Goal: Task Accomplishment & Management: Use online tool/utility

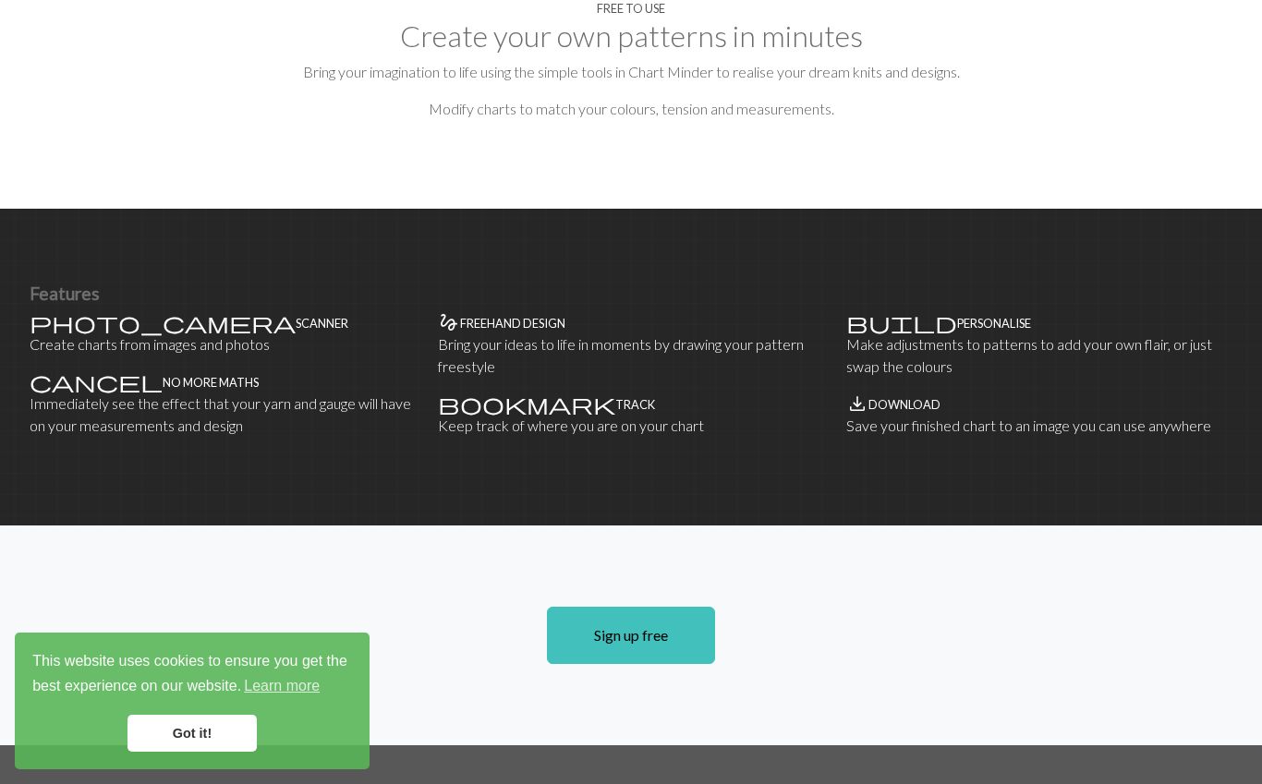
scroll to position [1027, 0]
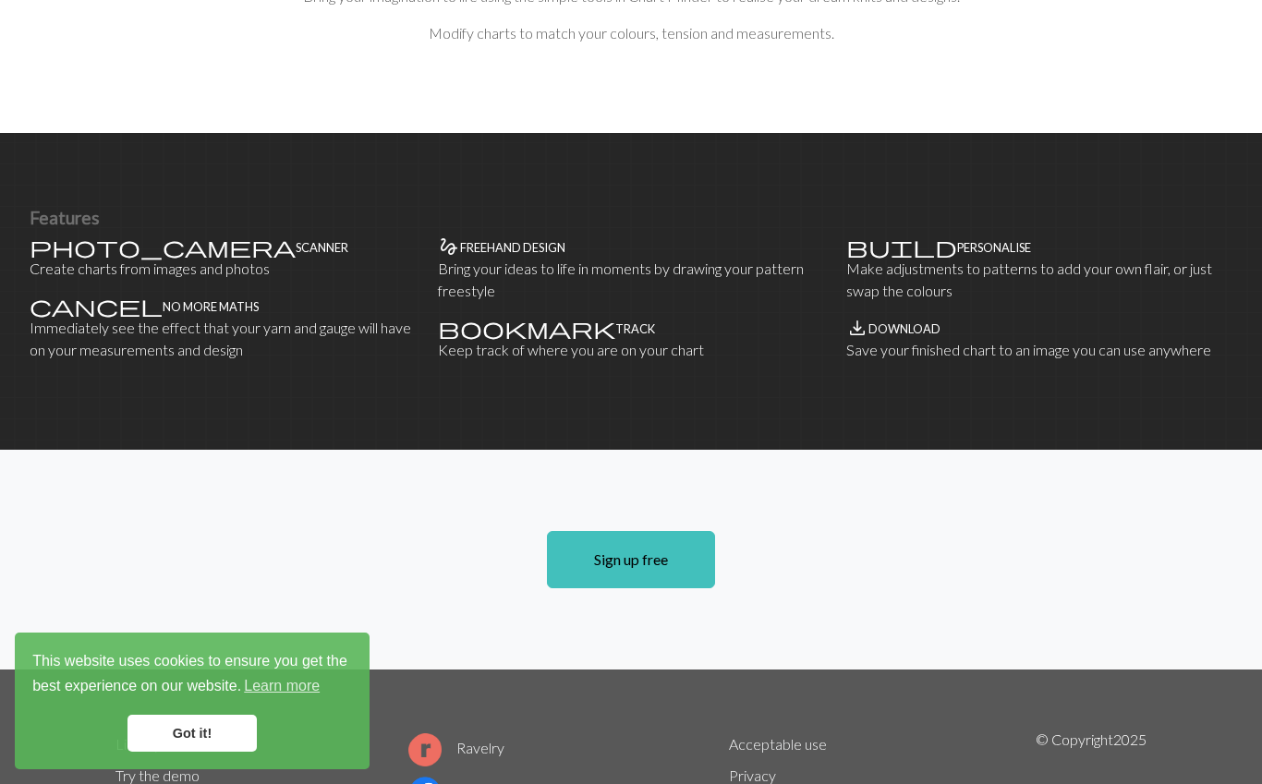
click at [667, 531] on link "Sign up free" at bounding box center [631, 559] width 168 height 57
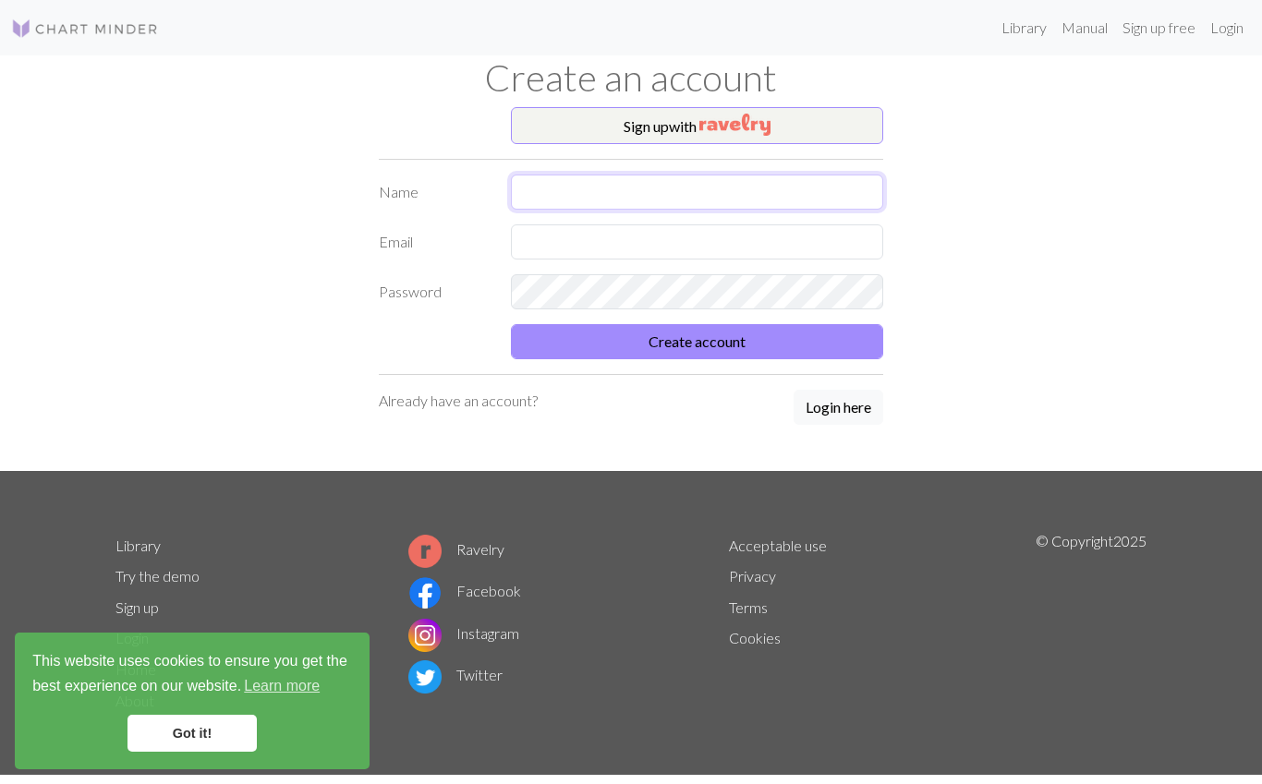
click at [578, 178] on input "text" at bounding box center [697, 192] width 373 height 35
type input "[PERSON_NAME]"
click at [590, 240] on input "text" at bounding box center [697, 241] width 373 height 35
type input "[PERSON_NAME][EMAIL_ADDRESS][PERSON_NAME][DOMAIN_NAME]"
click at [712, 351] on button "Create account" at bounding box center [697, 341] width 373 height 35
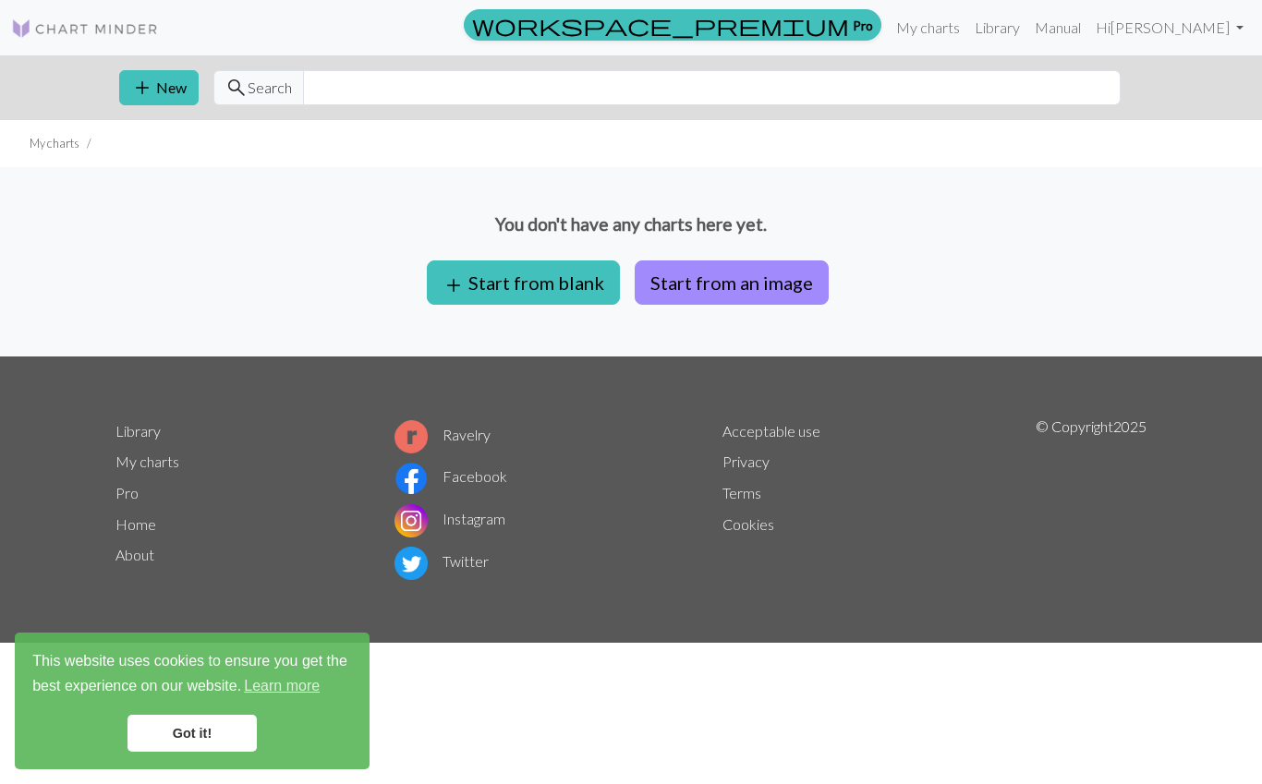
click at [566, 282] on button "add Start from blank" at bounding box center [523, 282] width 193 height 44
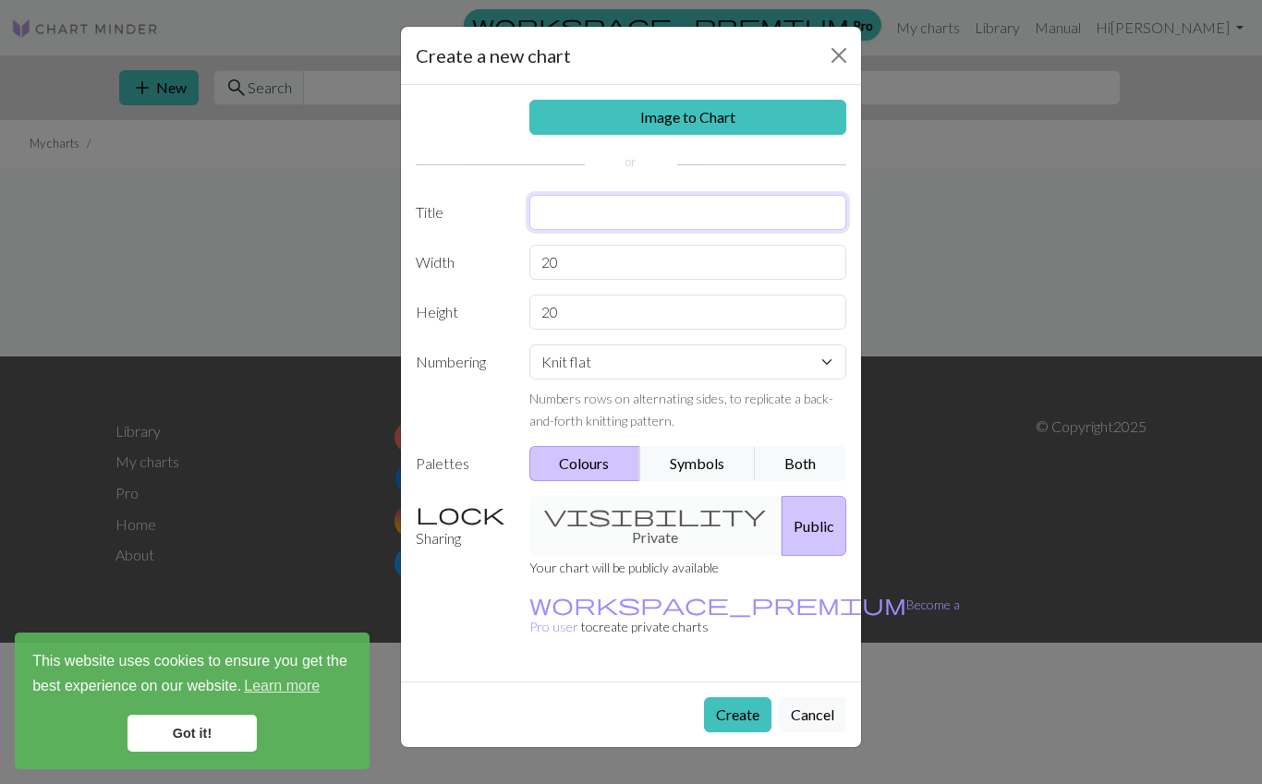
click at [575, 208] on input "text" at bounding box center [688, 212] width 318 height 35
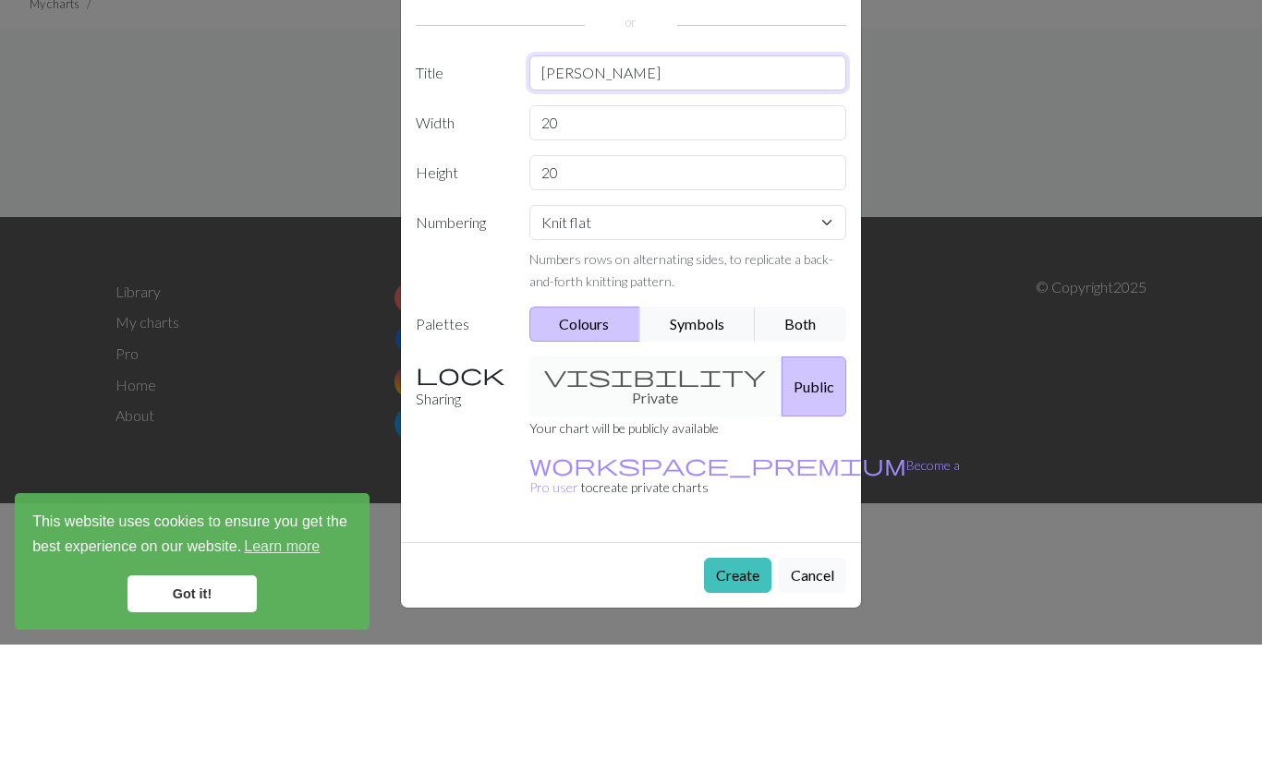
type input "[PERSON_NAME]"
click at [629, 245] on input "20" at bounding box center [688, 262] width 318 height 35
type input "20"
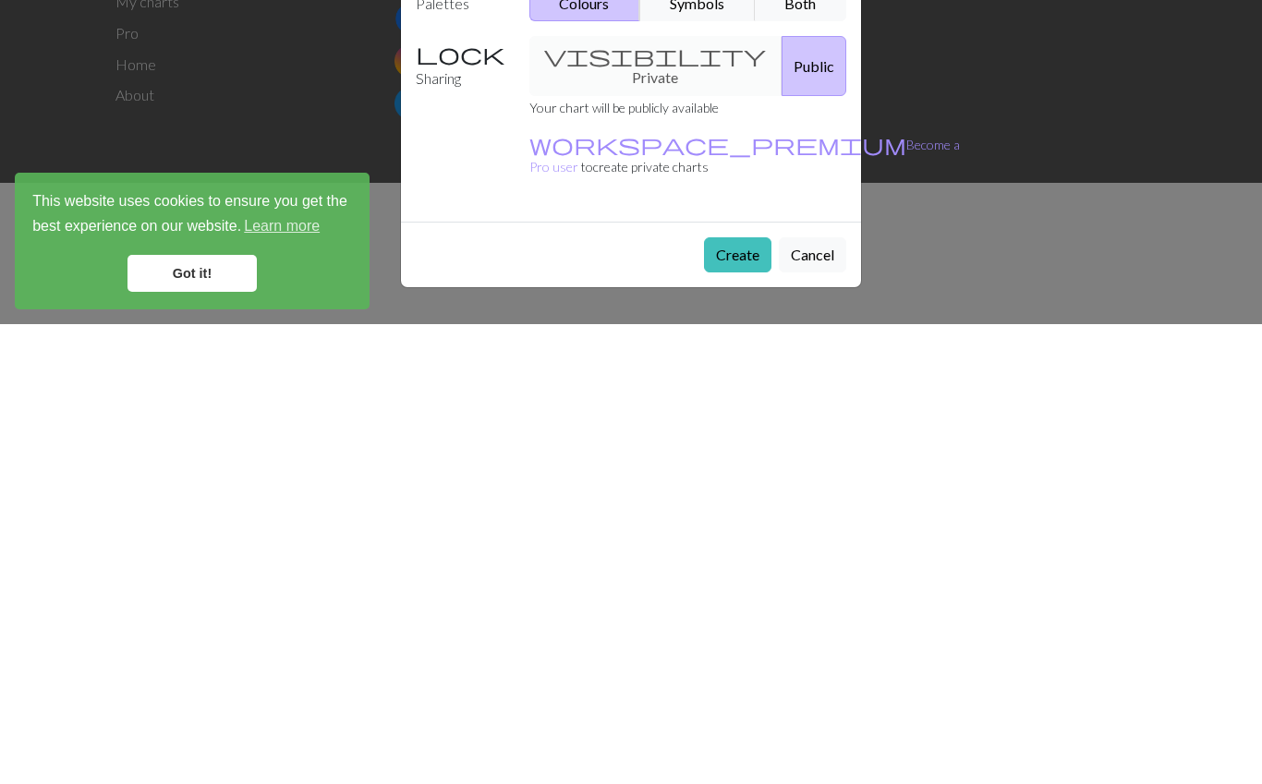
click at [637, 496] on div "visibility Private Public" at bounding box center [688, 526] width 340 height 60
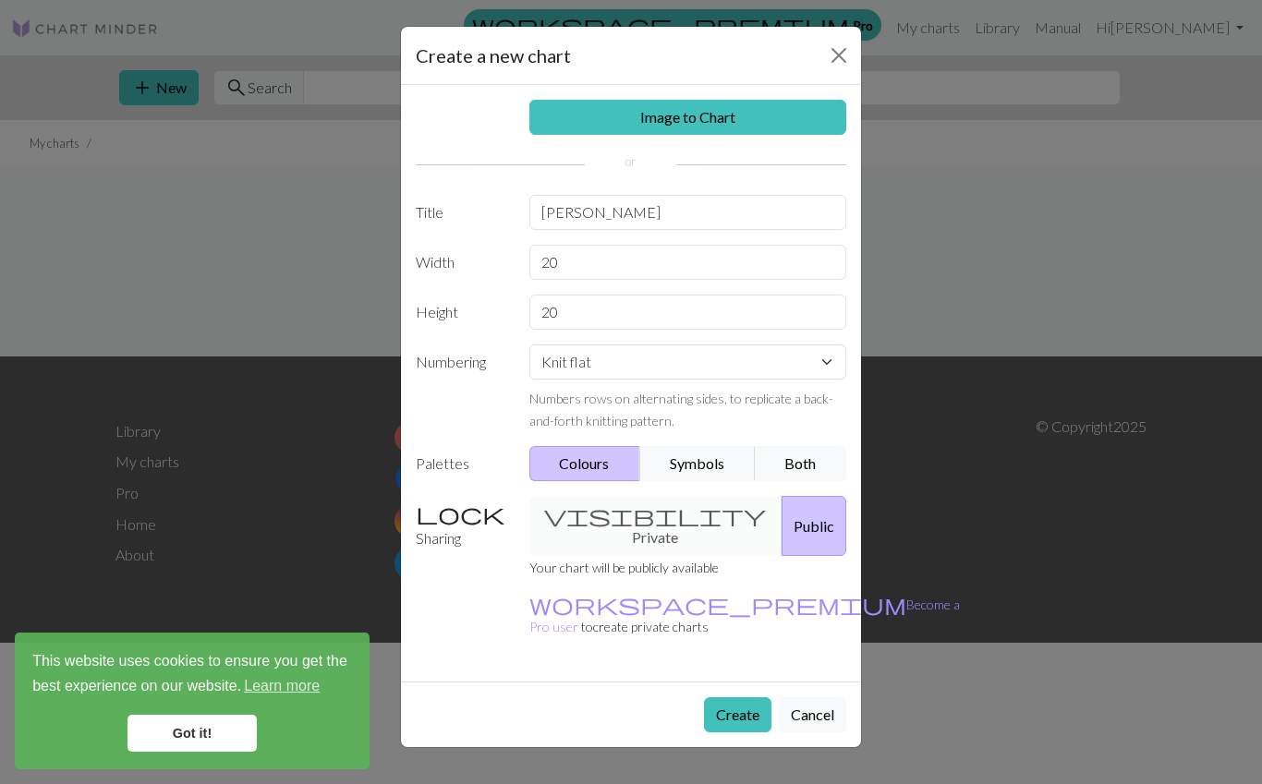
click at [613, 513] on div "visibility Private Public" at bounding box center [688, 526] width 340 height 60
click at [742, 697] on button "Create" at bounding box center [737, 714] width 67 height 35
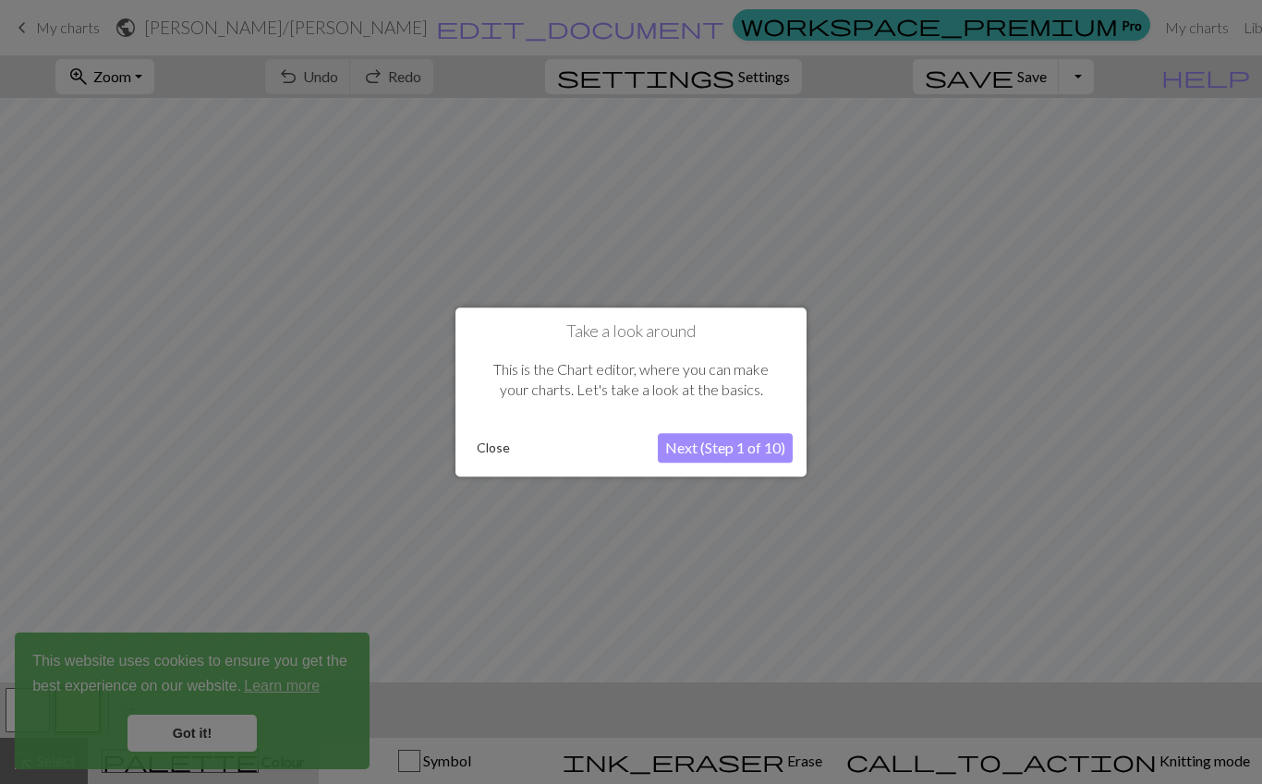
click at [741, 434] on button "Next (Step 1 of 10)" at bounding box center [725, 448] width 135 height 30
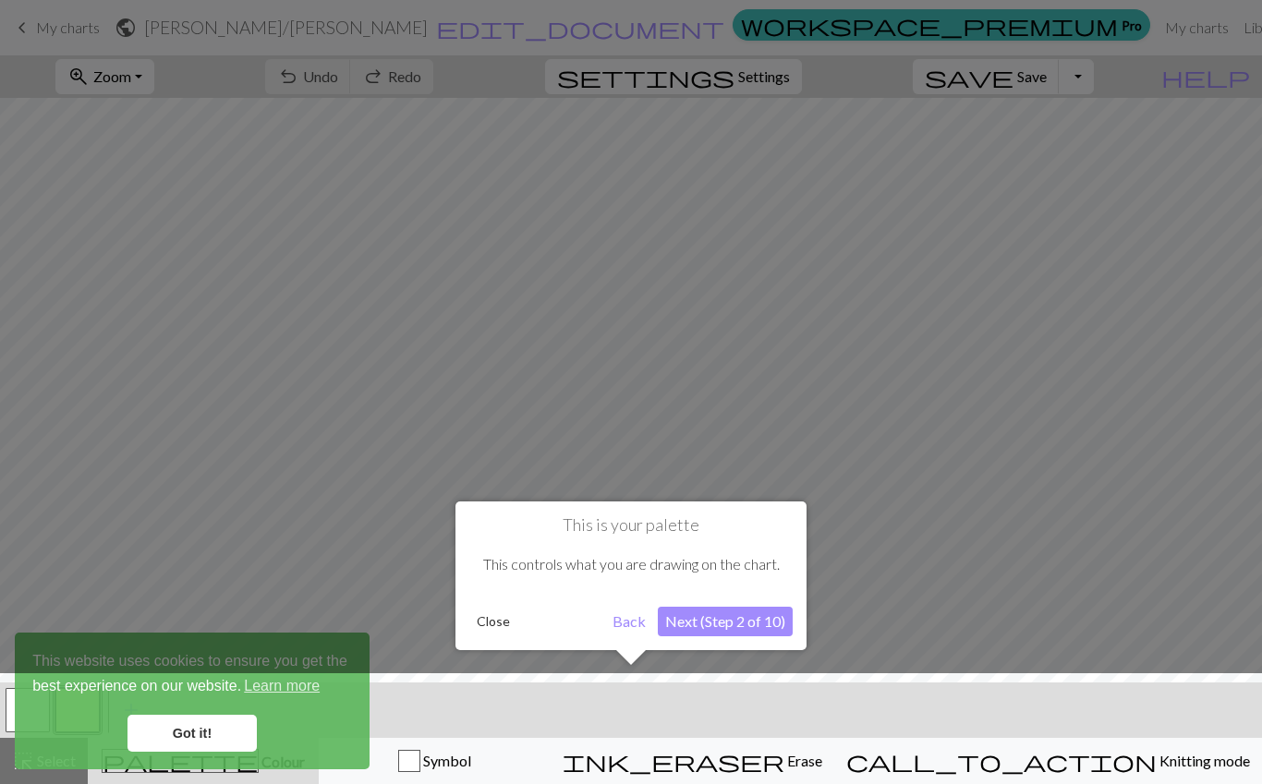
click at [728, 626] on button "Next (Step 2 of 10)" at bounding box center [725, 622] width 135 height 30
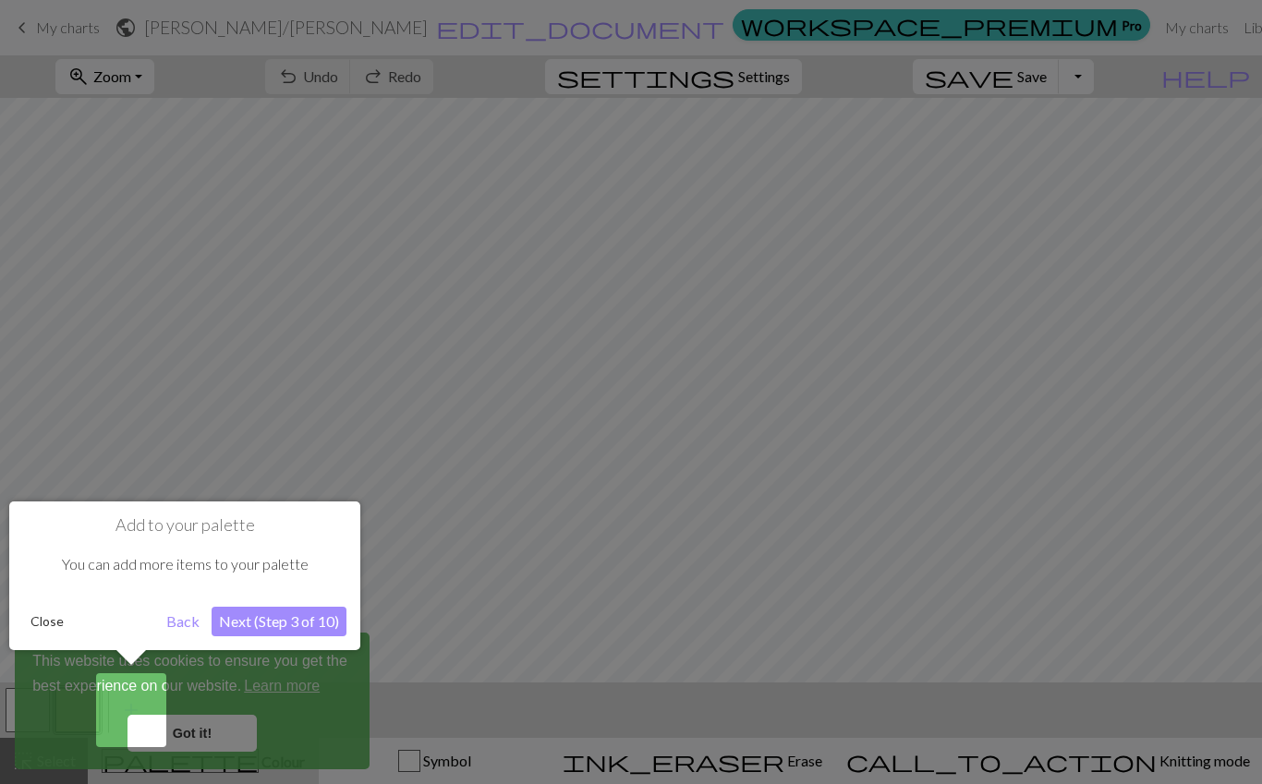
click at [555, 402] on div at bounding box center [631, 392] width 1262 height 784
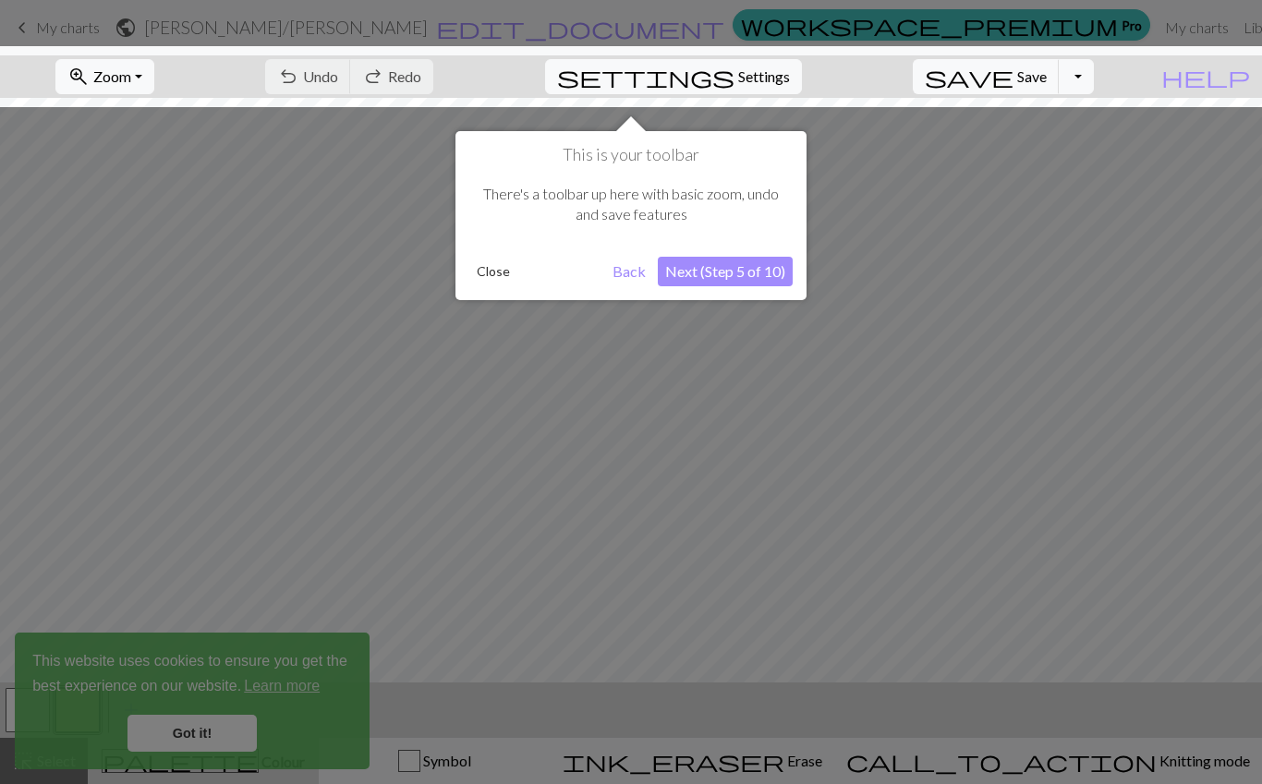
click at [731, 281] on button "Next (Step 5 of 10)" at bounding box center [725, 272] width 135 height 30
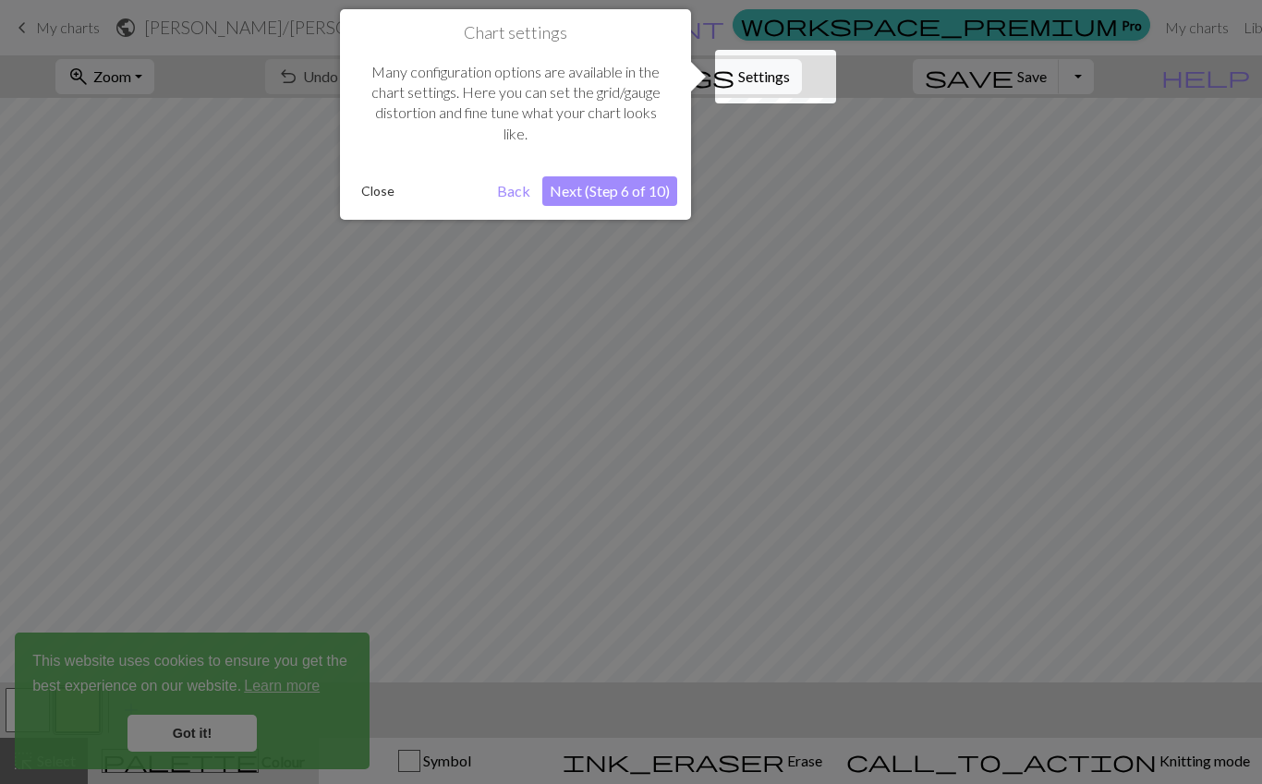
click at [622, 178] on button "Next (Step 6 of 10)" at bounding box center [609, 191] width 135 height 30
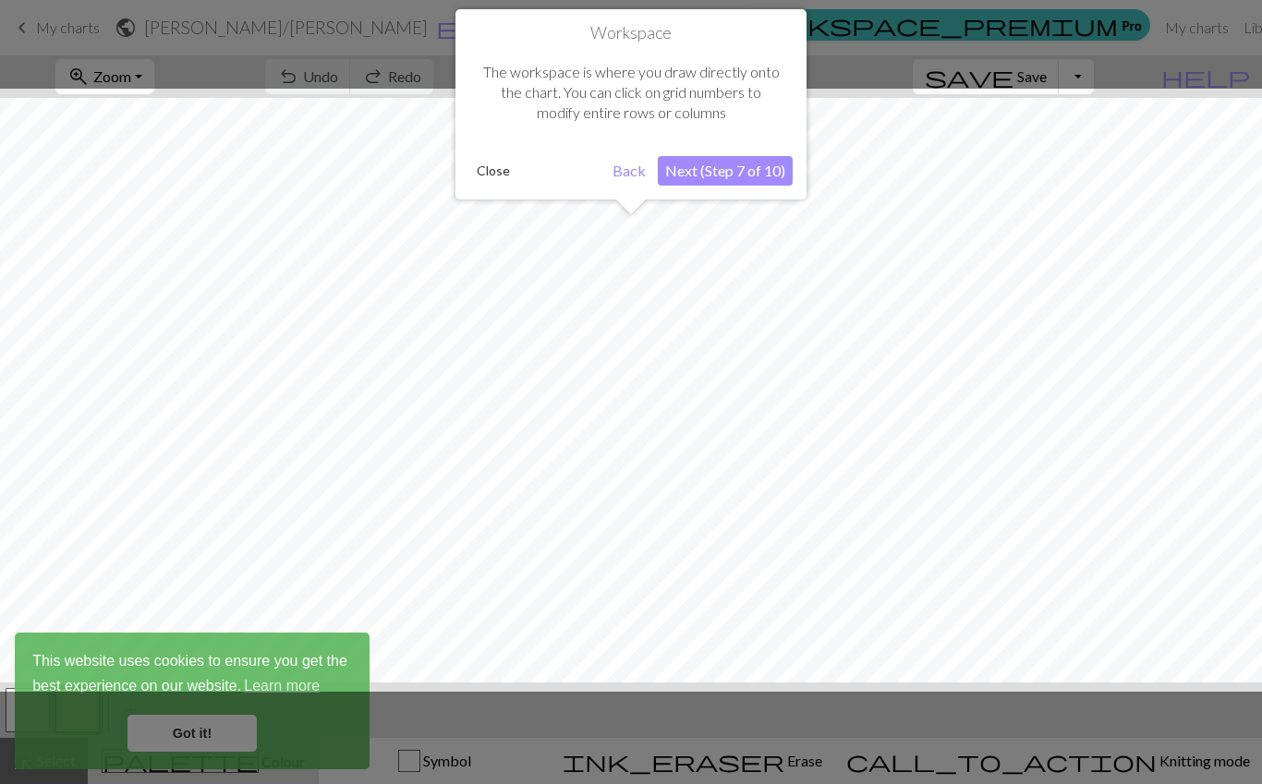
click at [573, 346] on div at bounding box center [631, 390] width 1280 height 603
